Goal: Entertainment & Leisure: Consume media (video, audio)

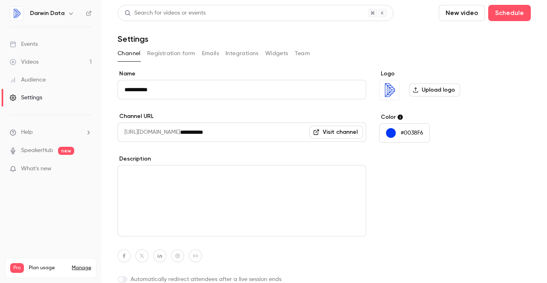
click at [21, 63] on div "Videos" at bounding box center [24, 62] width 29 height 8
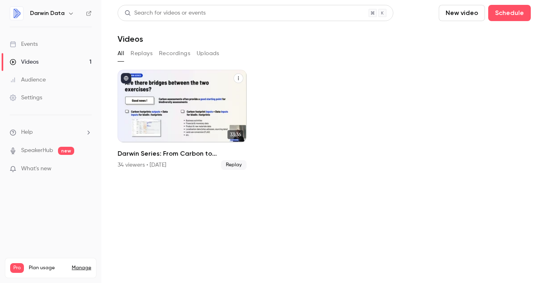
click at [166, 101] on div "Darwin Series: From Carbon to Biodiversity" at bounding box center [182, 106] width 129 height 73
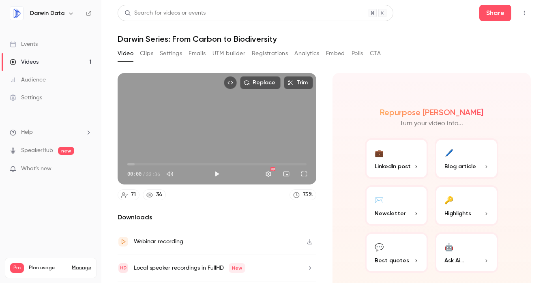
click at [310, 53] on button "Analytics" at bounding box center [306, 53] width 25 height 13
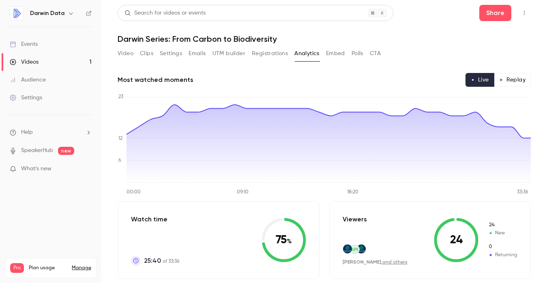
click at [517, 81] on button "Replay" at bounding box center [512, 80] width 37 height 14
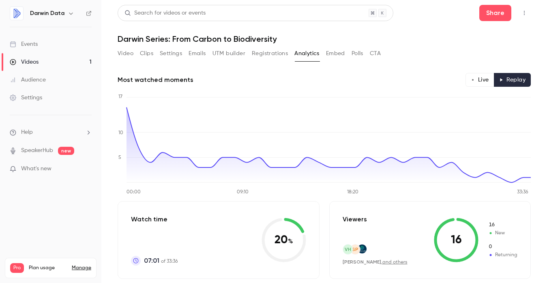
click at [478, 79] on button "Live" at bounding box center [480, 80] width 29 height 14
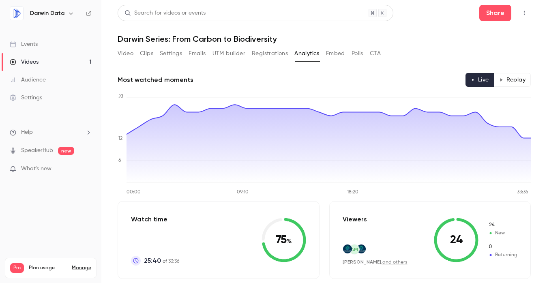
click at [507, 79] on button "Replay" at bounding box center [512, 80] width 37 height 14
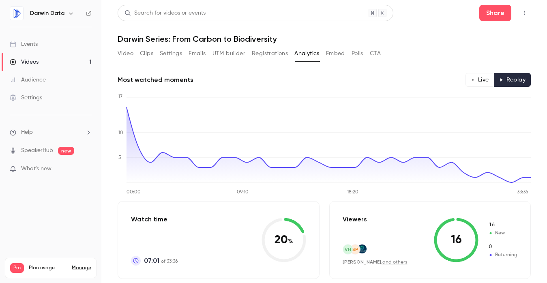
click at [474, 77] on button "Live" at bounding box center [480, 80] width 29 height 14
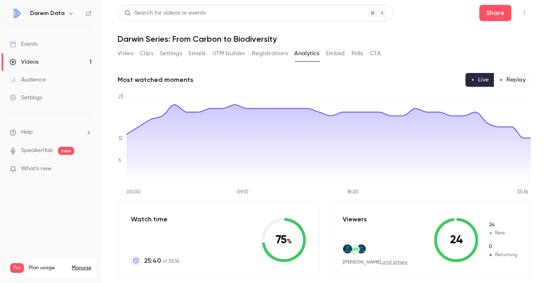
scroll to position [41, 0]
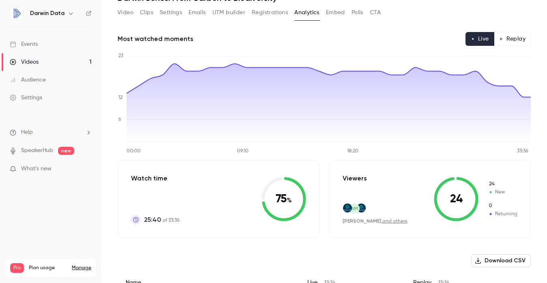
click at [517, 38] on button "Replay" at bounding box center [512, 39] width 37 height 14
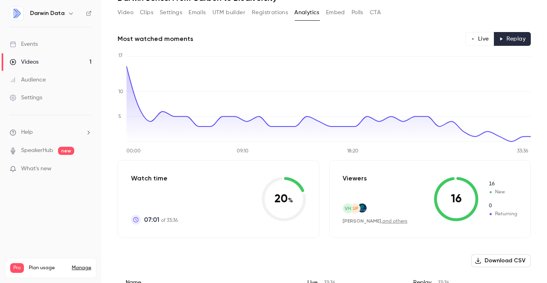
click at [487, 38] on button "Live" at bounding box center [480, 39] width 29 height 14
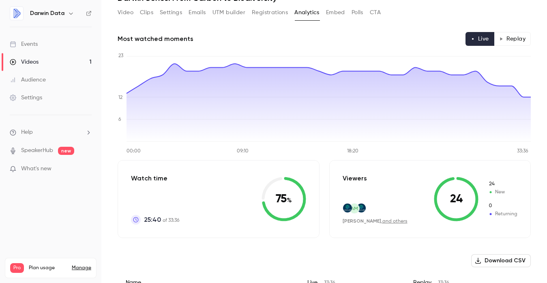
click at [518, 40] on button "Replay" at bounding box center [512, 39] width 37 height 14
